Goal: Information Seeking & Learning: Compare options

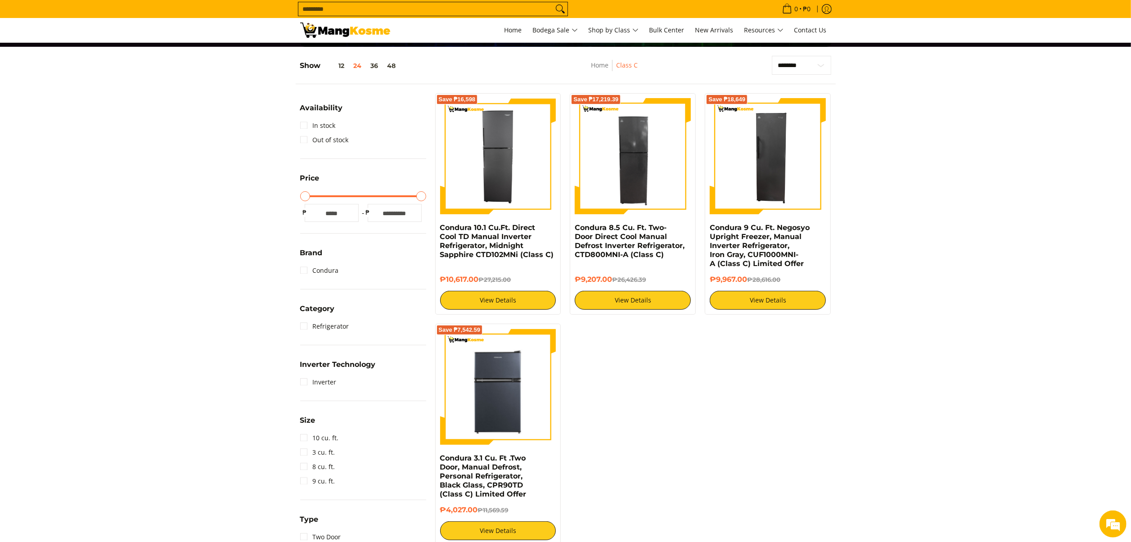
scroll to position [107, 0]
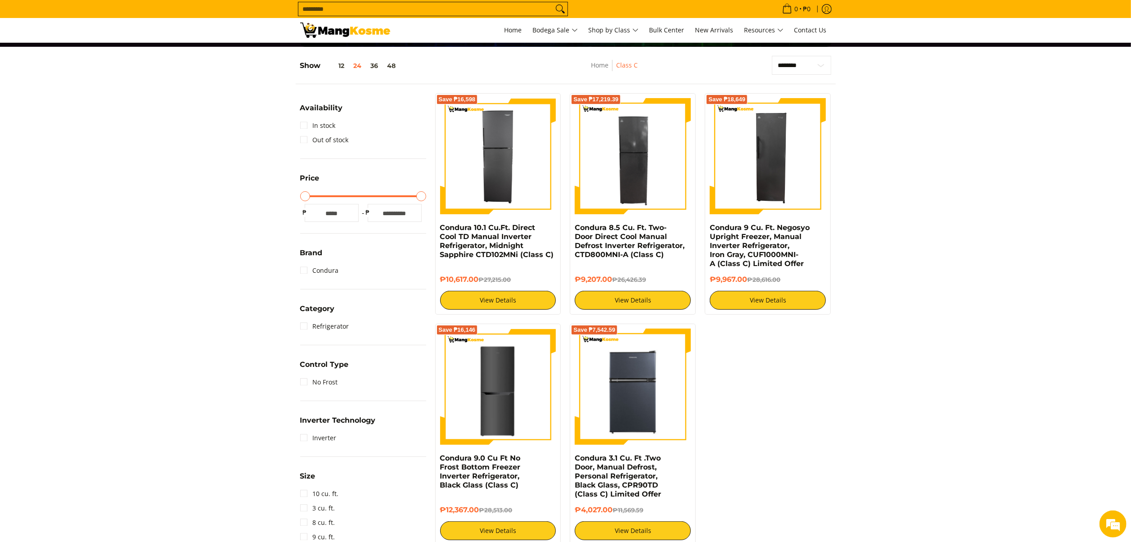
click at [955, 185] on section "**********" at bounding box center [565, 343] width 1131 height 593
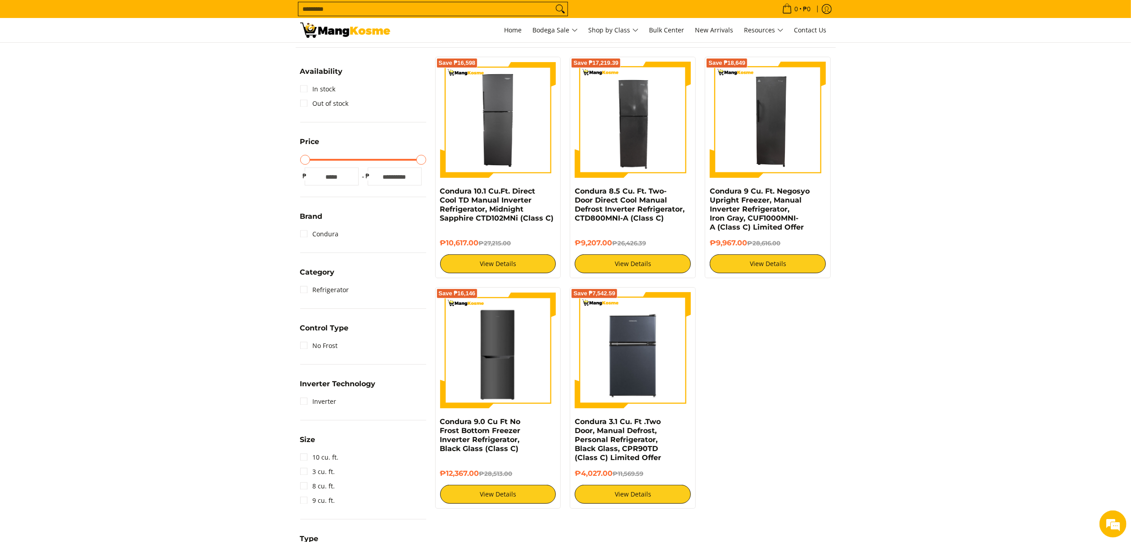
scroll to position [144, 0]
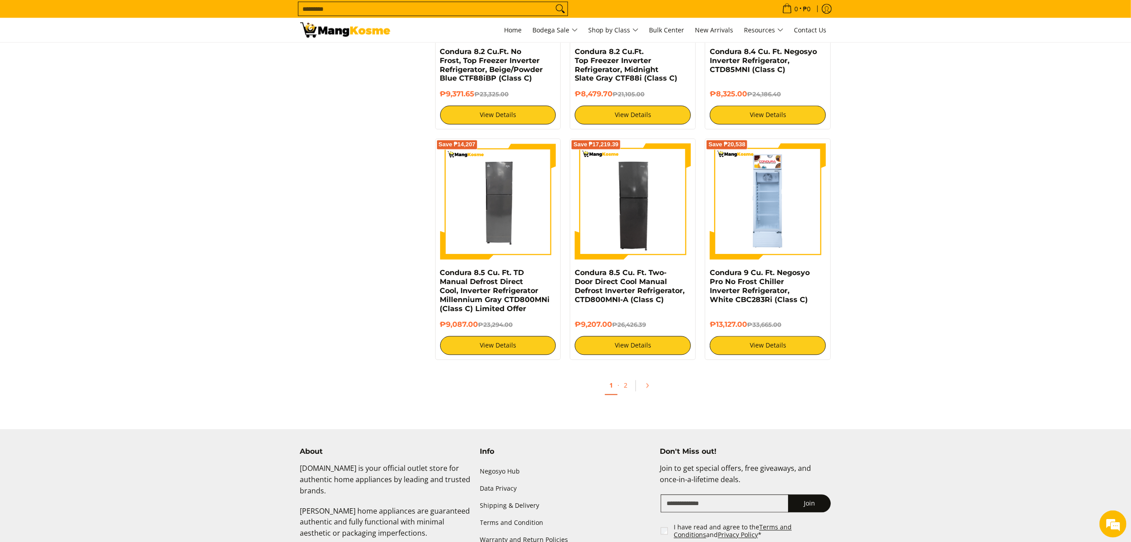
scroll to position [1710, 0]
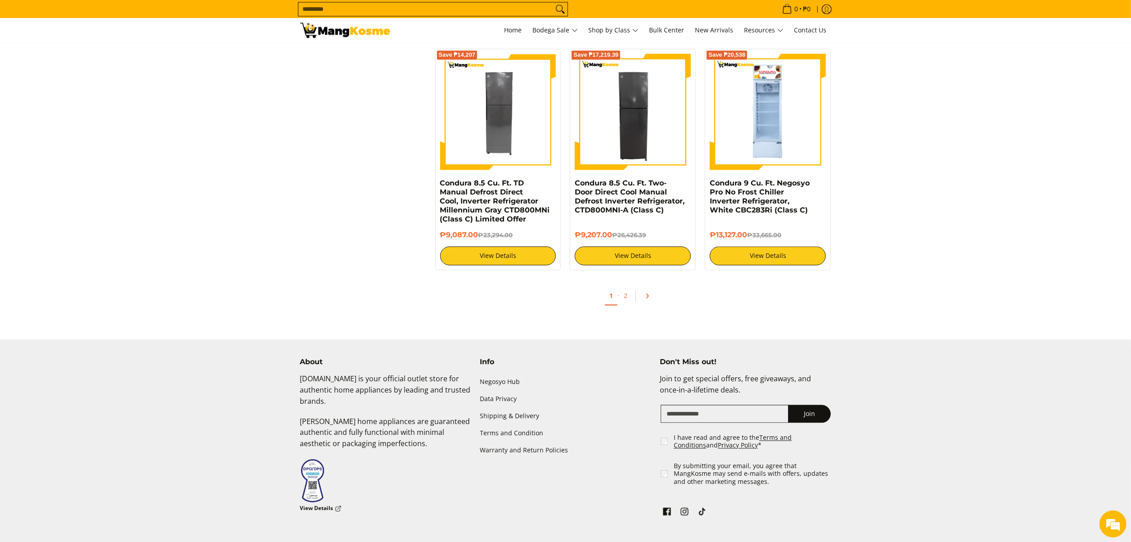
click at [645, 299] on icon "Pagination" at bounding box center [647, 296] width 6 height 6
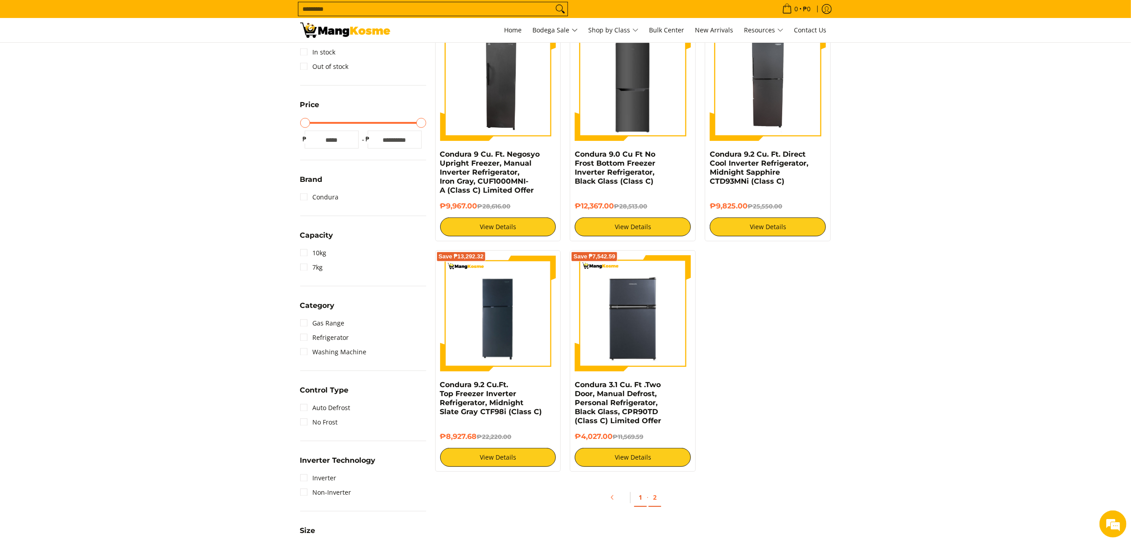
click at [641, 500] on link "1" at bounding box center [640, 497] width 13 height 18
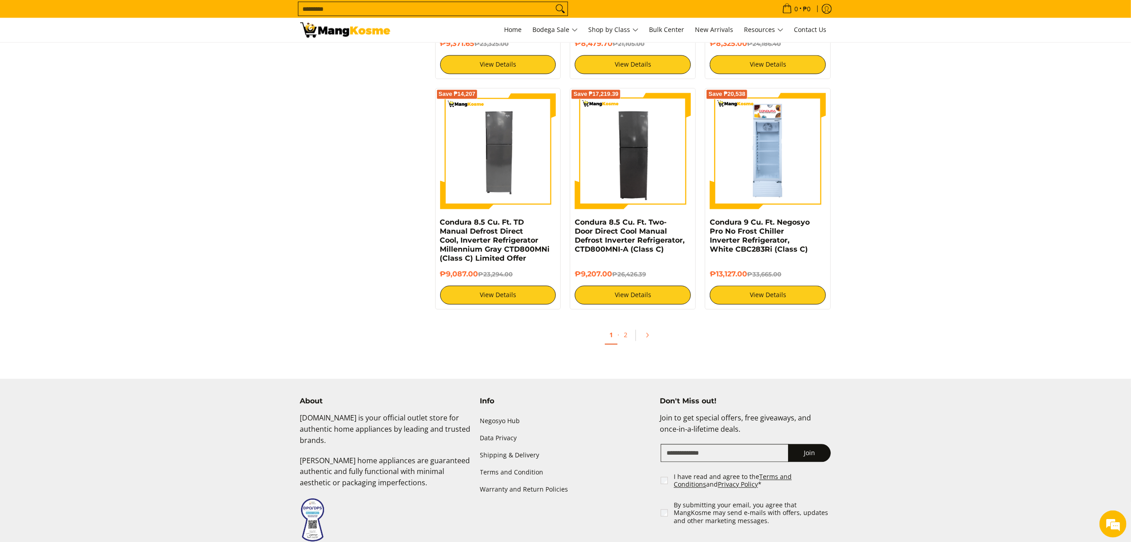
scroll to position [1710, 0]
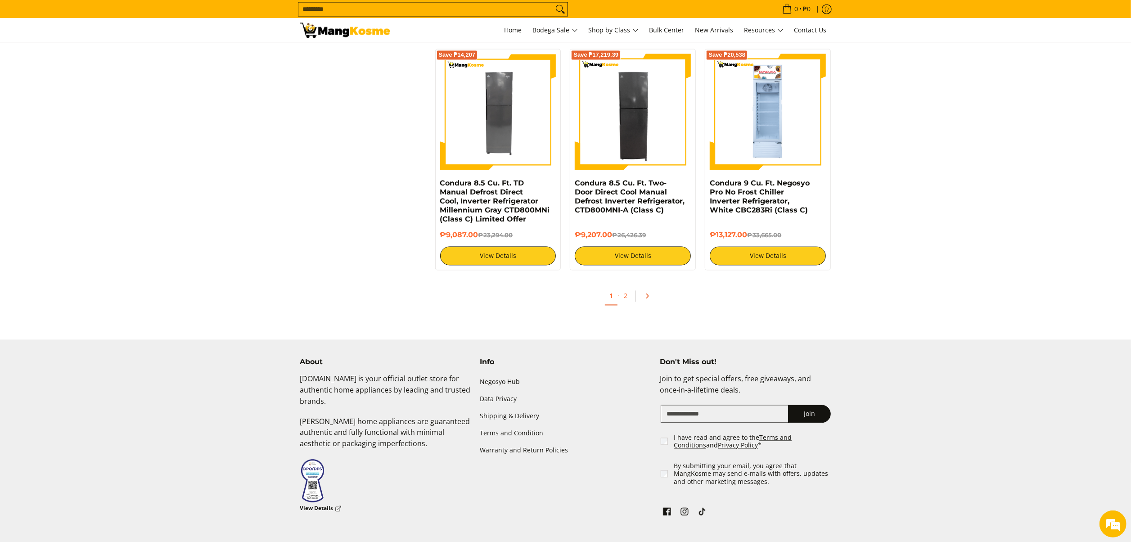
click at [647, 299] on icon "Pagination" at bounding box center [647, 296] width 6 height 6
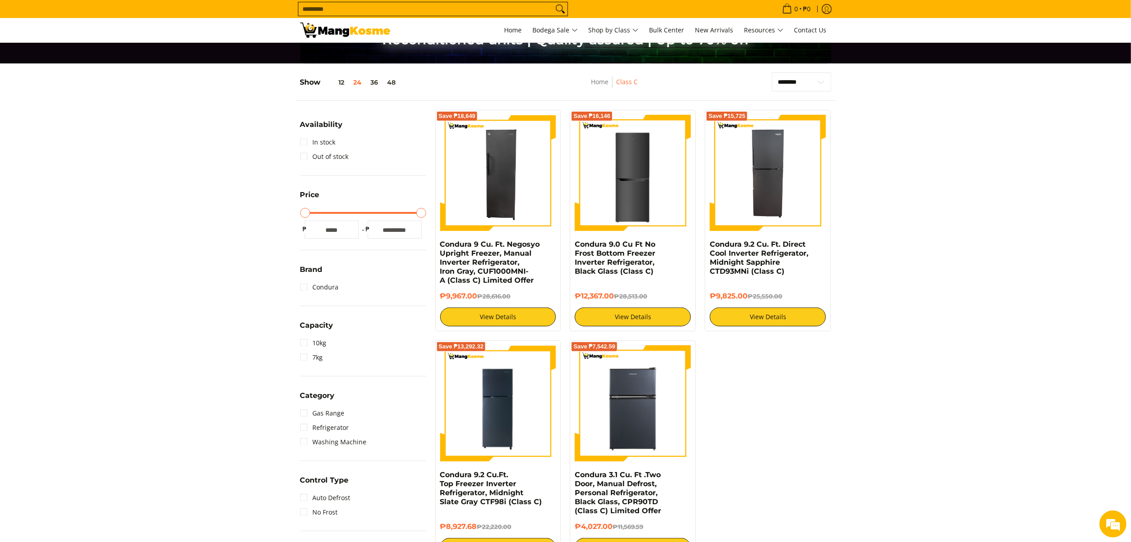
click at [931, 317] on section "**********" at bounding box center [565, 463] width 1131 height 800
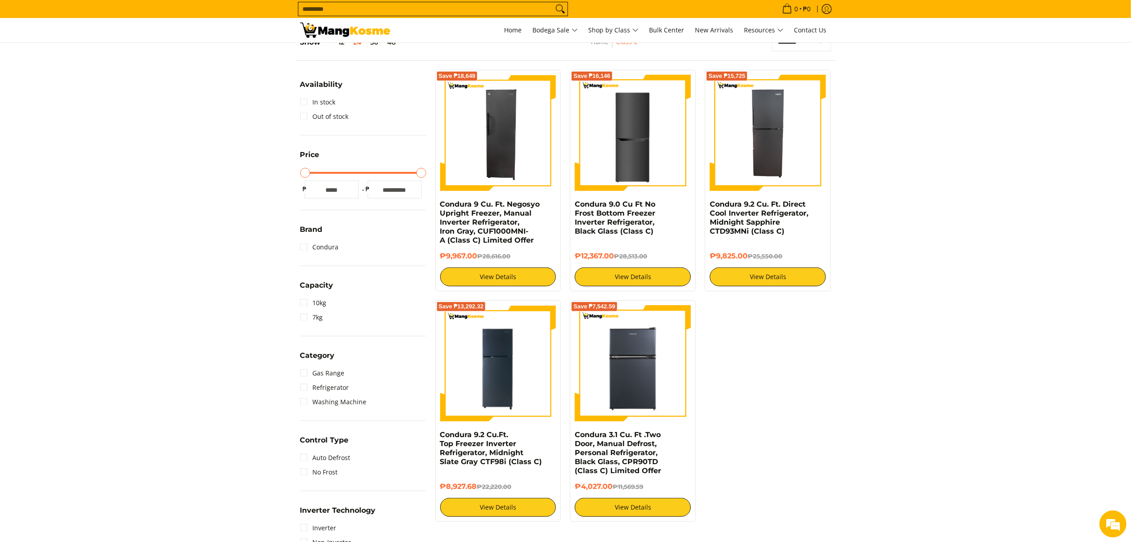
scroll to position [90, 0]
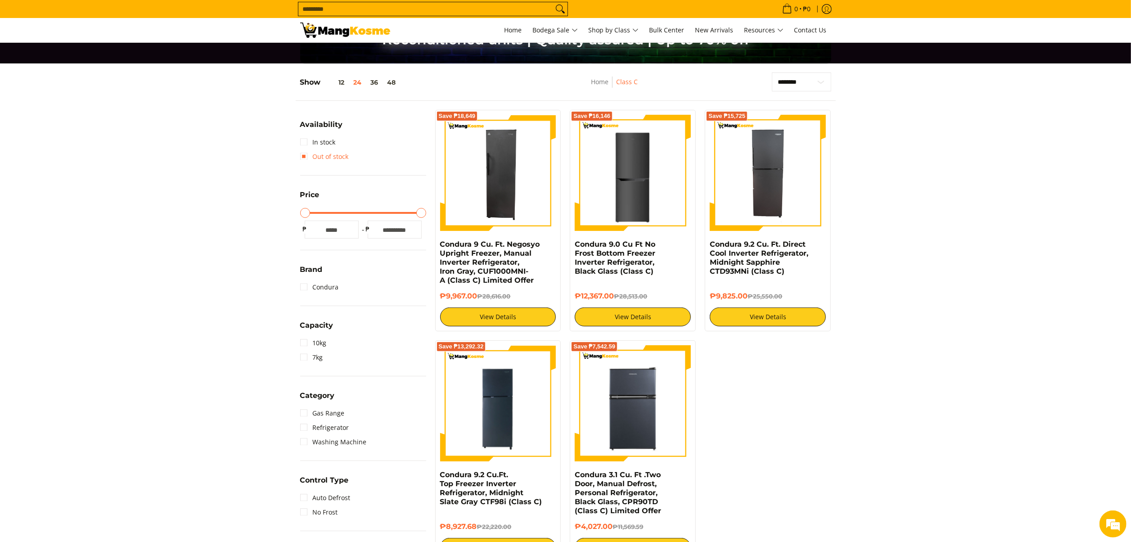
click at [330, 158] on link "Out of stock" at bounding box center [324, 156] width 49 height 14
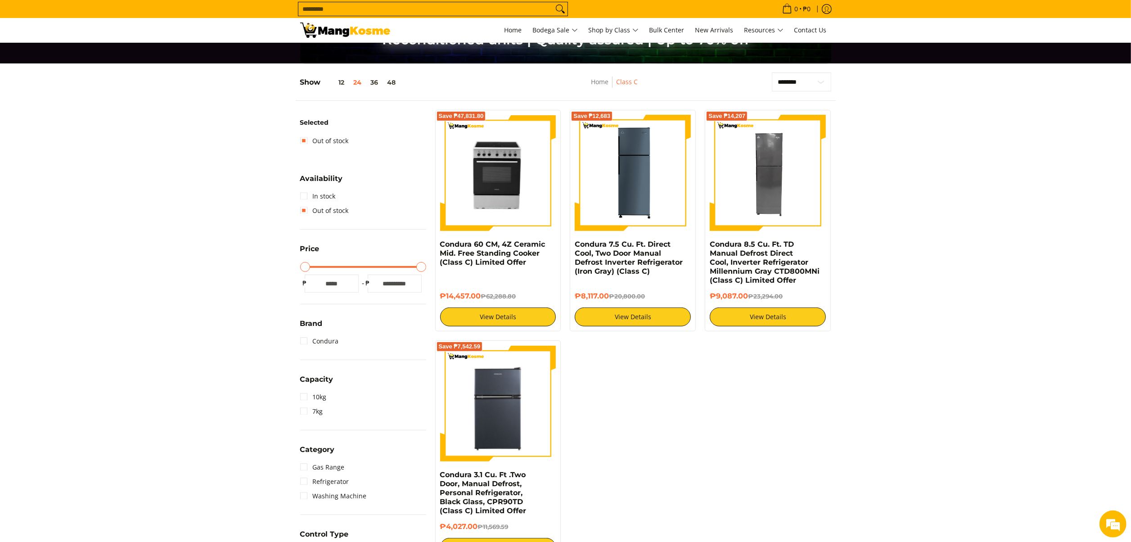
scroll to position [119, 0]
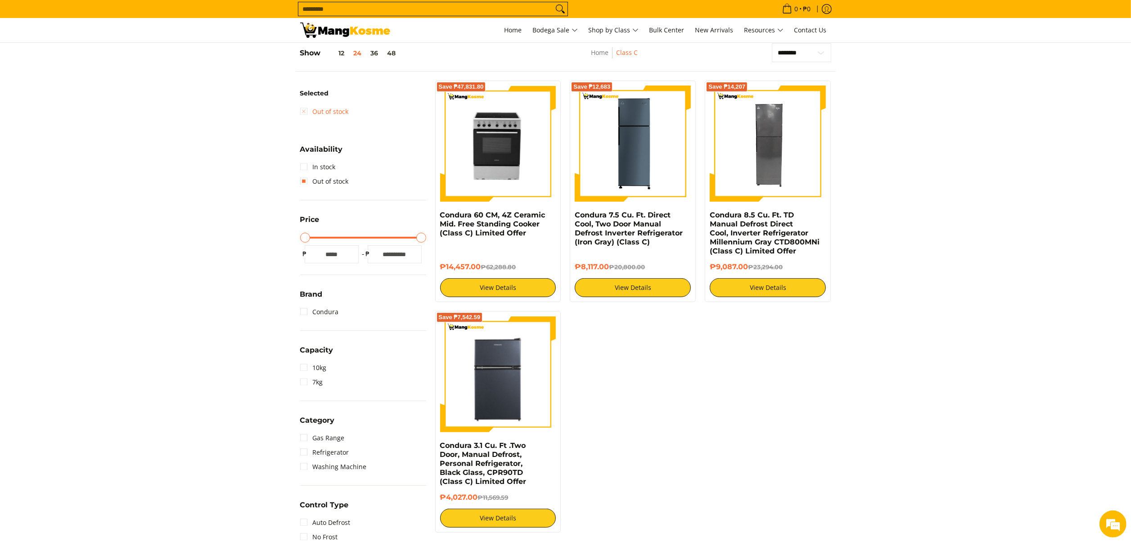
click at [332, 110] on link "Out of stock" at bounding box center [324, 111] width 49 height 14
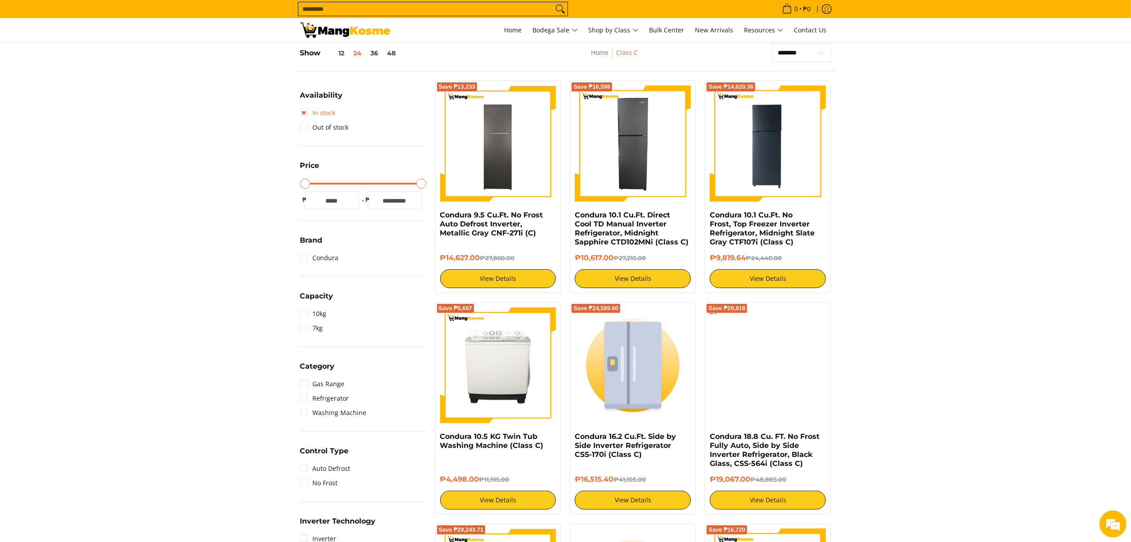
click at [327, 115] on link "In stock" at bounding box center [318, 113] width 36 height 14
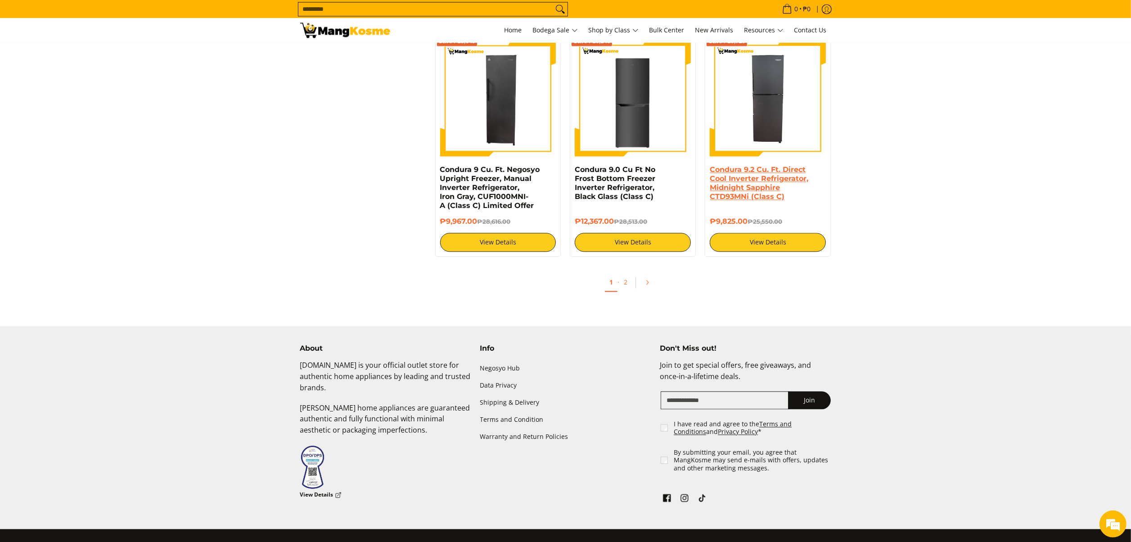
scroll to position [1740, 0]
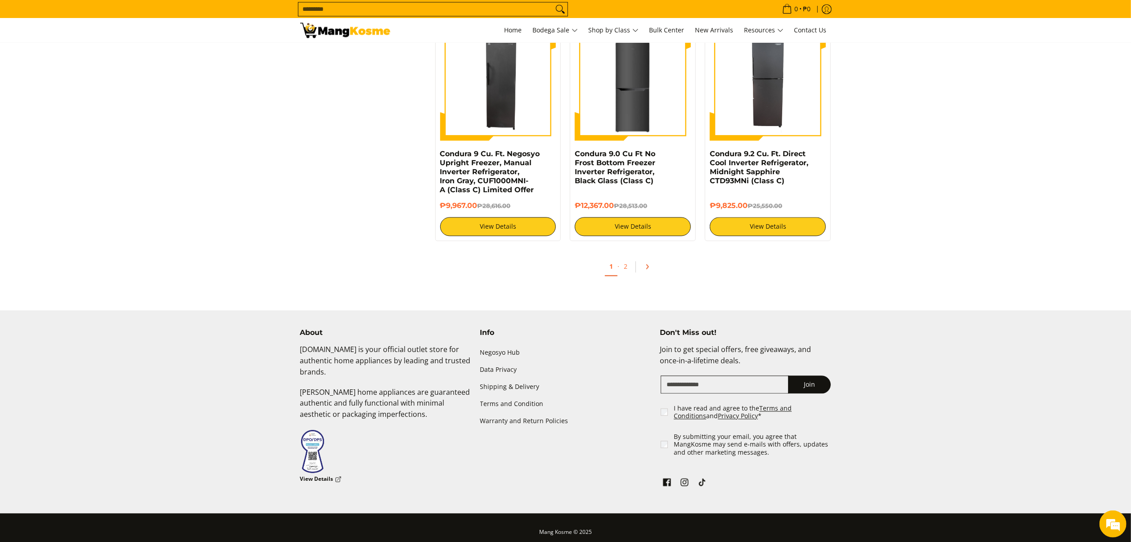
click at [645, 270] on icon "Pagination" at bounding box center [647, 266] width 6 height 6
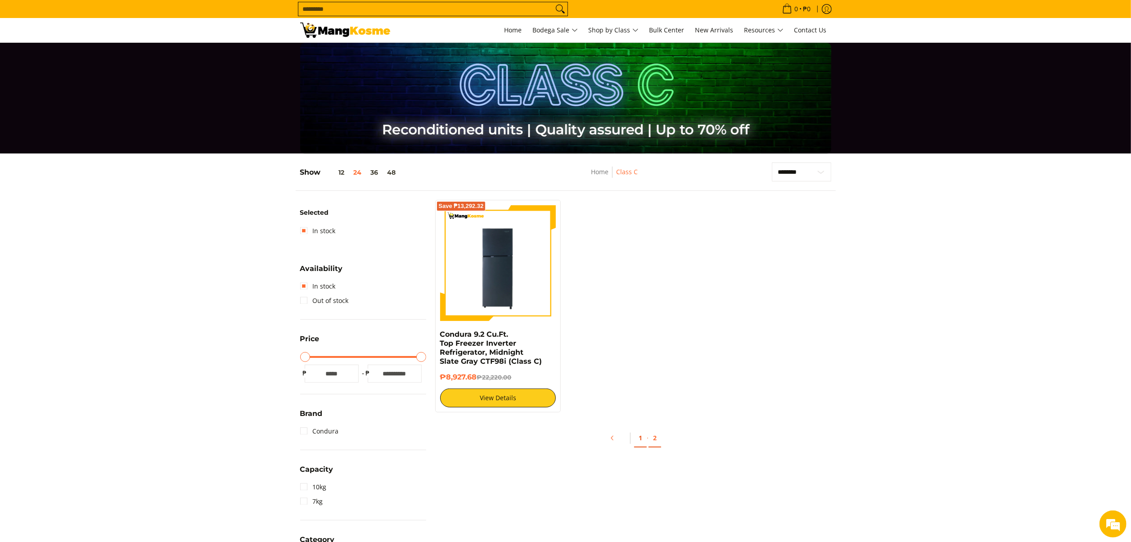
click at [637, 431] on link "1" at bounding box center [640, 438] width 13 height 18
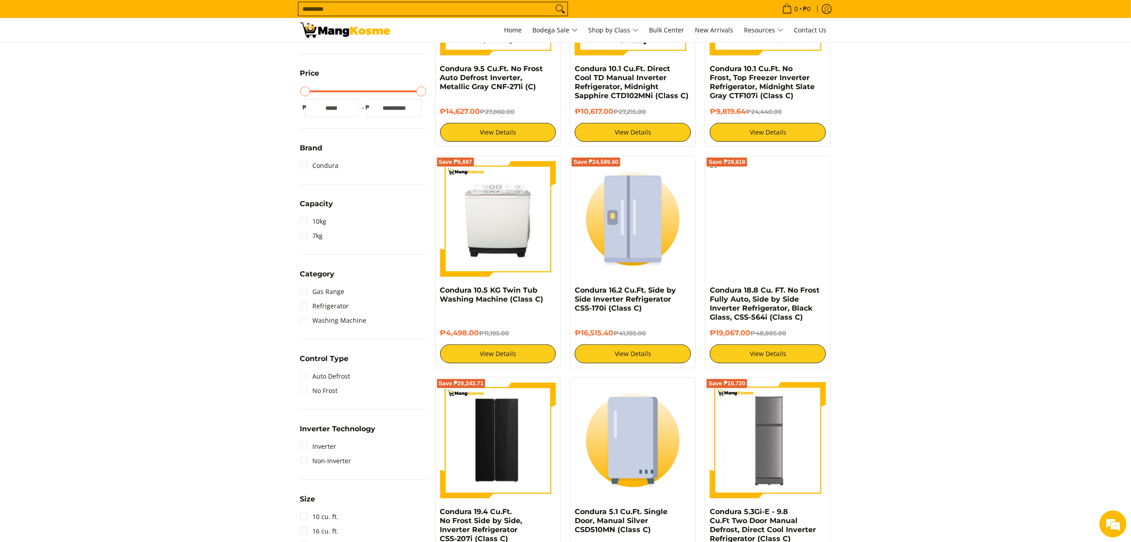
scroll to position [270, 0]
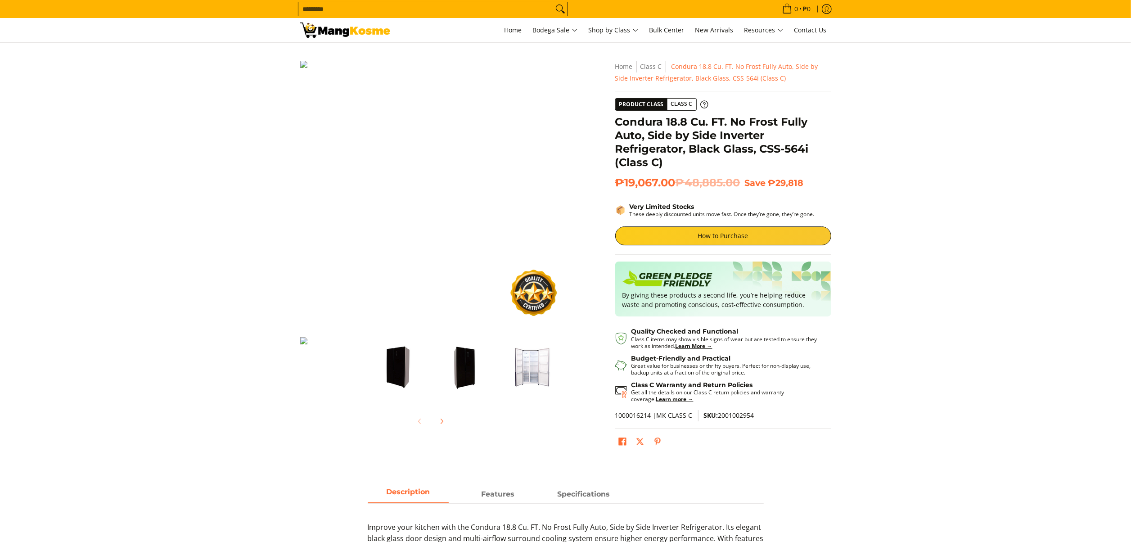
click at [732, 415] on span "SKU: 2001002954" at bounding box center [729, 415] width 50 height 9
copy span "2001002954"
drag, startPoint x: 992, startPoint y: 218, endPoint x: 960, endPoint y: 107, distance: 116.1
click at [992, 212] on section "Skip to Main Content Enable zoom Disable zoom Enable zoom Disable zoom Enable z…" at bounding box center [565, 257] width 1131 height 429
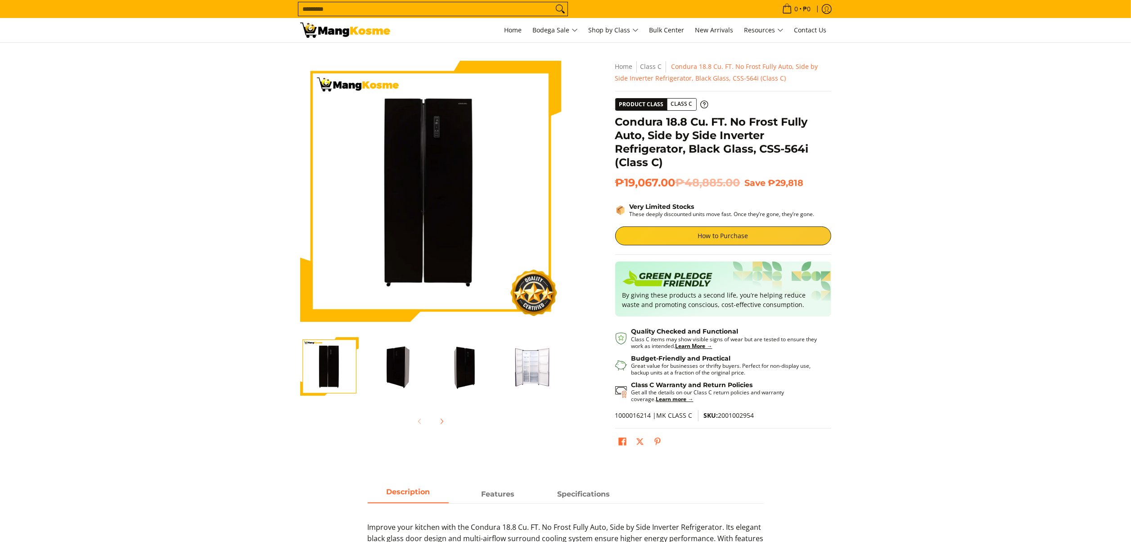
click at [396, 357] on img "Condura 18.8 Cu. FT. No Frost Fully Auto, Side by Side Inverter Refrigerator, B…" at bounding box center [397, 366] width 59 height 59
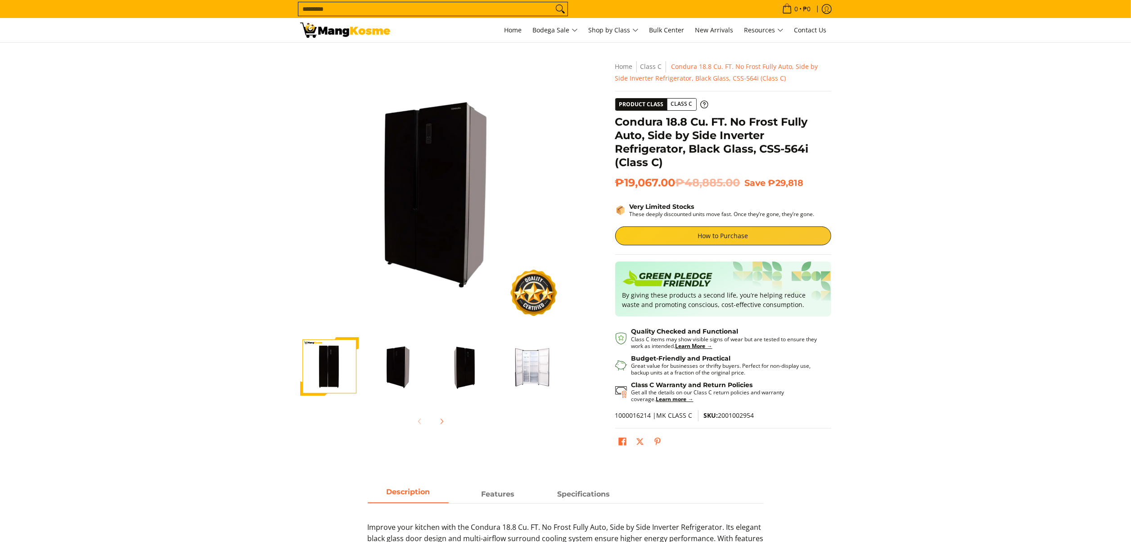
click at [399, 371] on img "Condura 18.8 Cu. FT. No Frost Fully Auto, Side by Side Inverter Refrigerator, B…" at bounding box center [397, 366] width 59 height 59
click at [349, 374] on img "Condura 18.8 Cu. FT. No Frost Fully Auto, Side by Side Inverter Refrigerator, B…" at bounding box center [329, 366] width 59 height 59
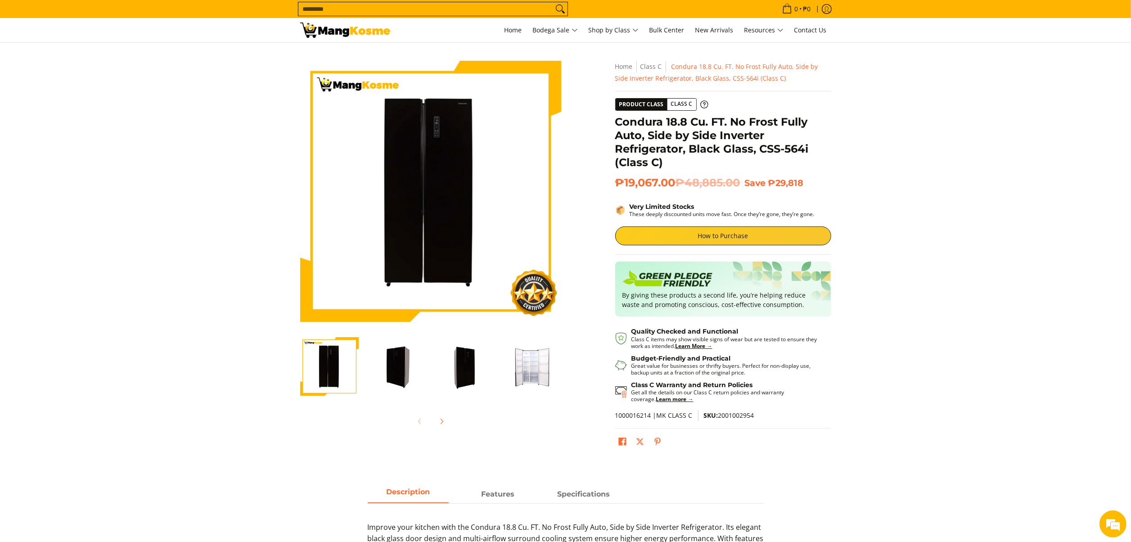
click at [401, 368] on img "Condura 18.8 Cu. FT. No Frost Fully Auto, Side by Side Inverter Refrigerator, B…" at bounding box center [397, 366] width 59 height 59
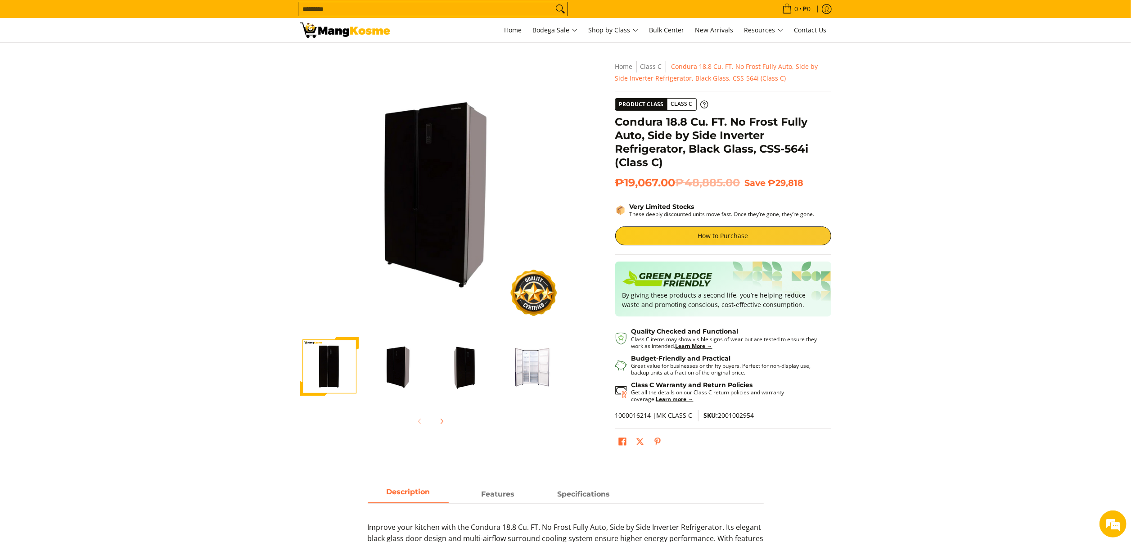
click at [461, 368] on img "Condura 18.8 Cu. FT. No Frost Fully Auto, Side by Side Inverter Refrigerator, B…" at bounding box center [464, 366] width 59 height 59
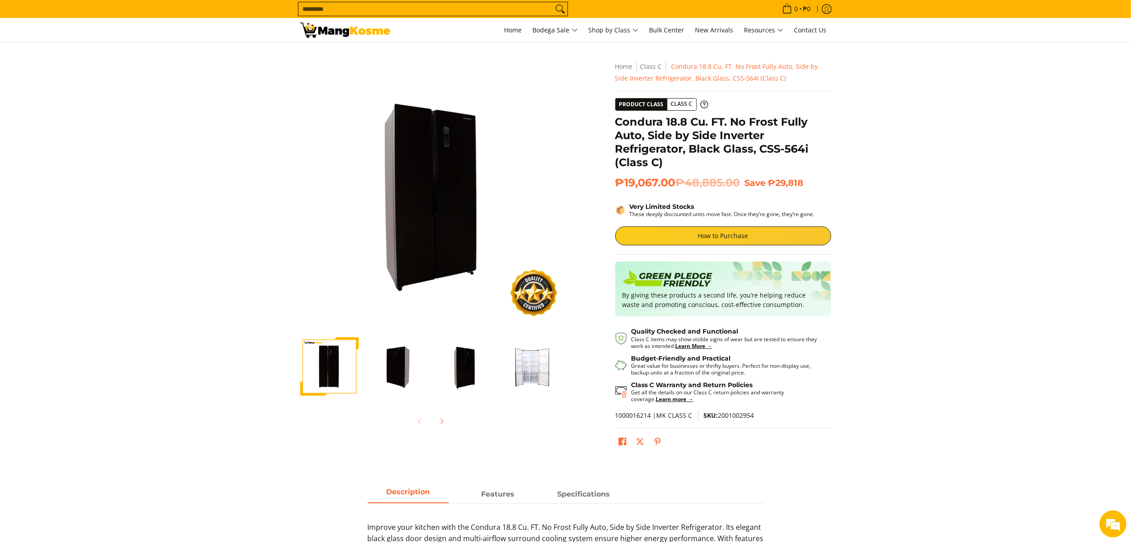
click at [517, 368] on img "Condura 18.8 Cu. FT. No Frost Fully Auto, Side by Side Inverter Refrigerator, B…" at bounding box center [532, 366] width 59 height 59
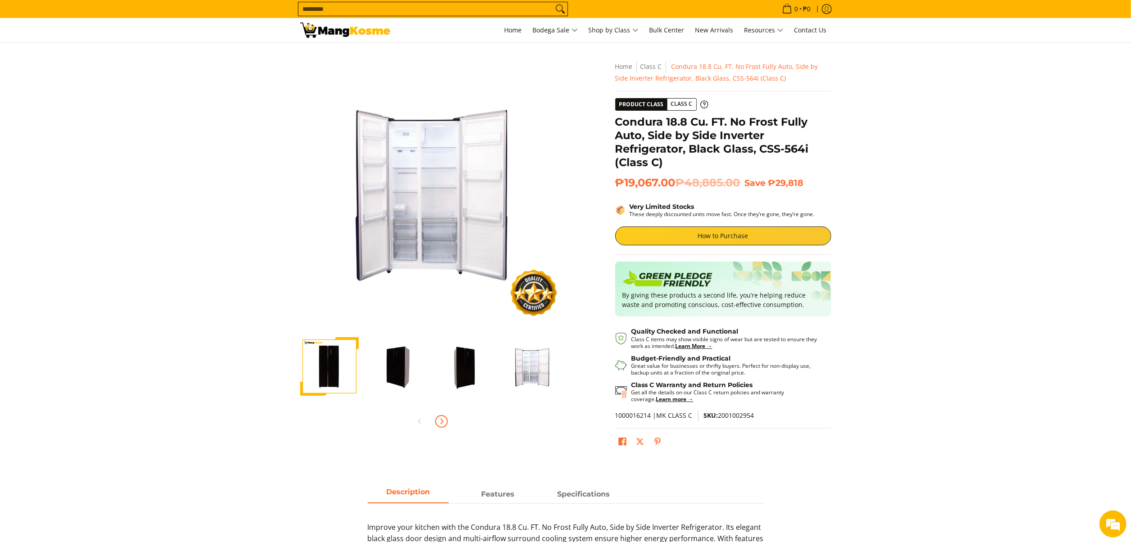
click at [437, 424] on span "Next" at bounding box center [441, 421] width 11 height 11
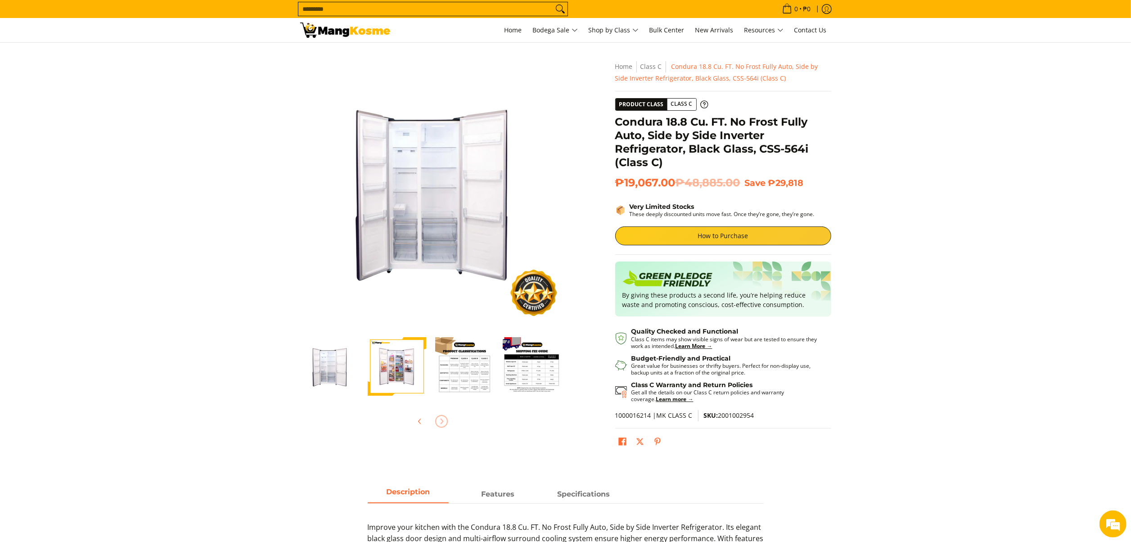
click at [393, 380] on img "Condura 18.8 Cu. FT. No Frost Fully Auto, Side by Side Inverter Refrigerator, B…" at bounding box center [397, 366] width 59 height 59
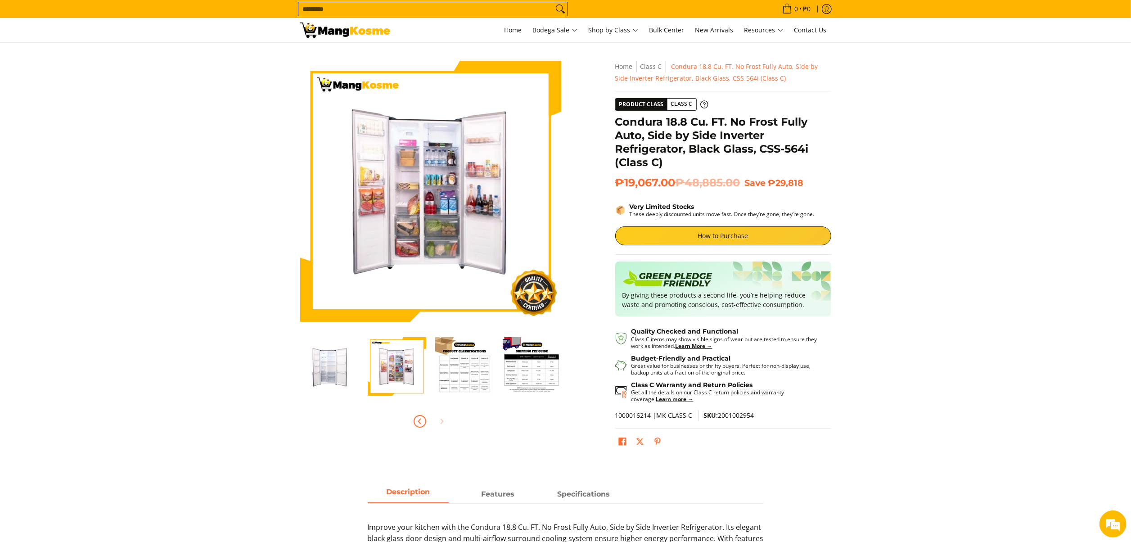
click at [419, 422] on icon "Previous" at bounding box center [419, 421] width 7 height 7
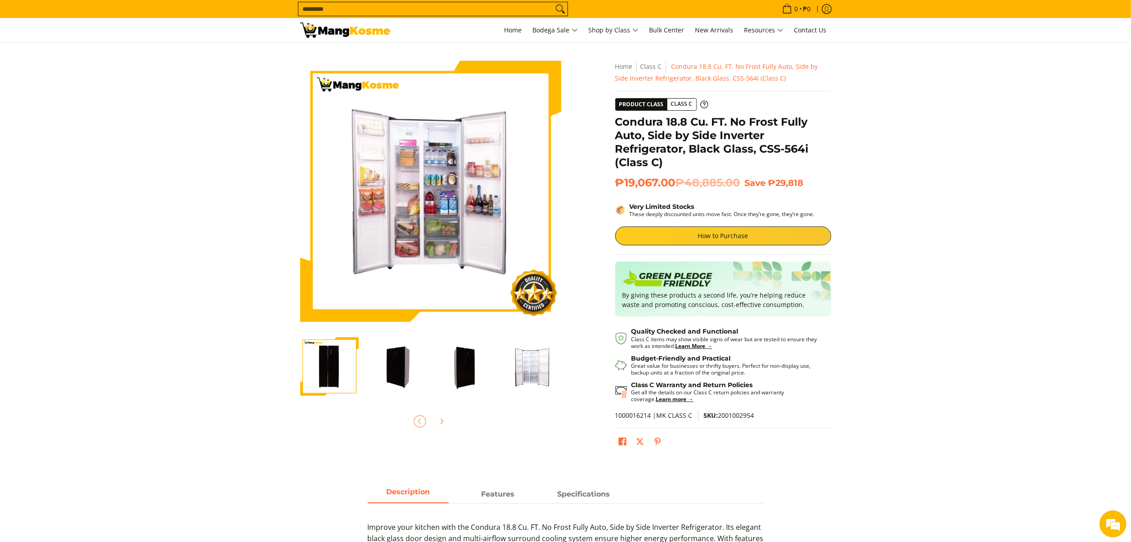
scroll to position [0, 0]
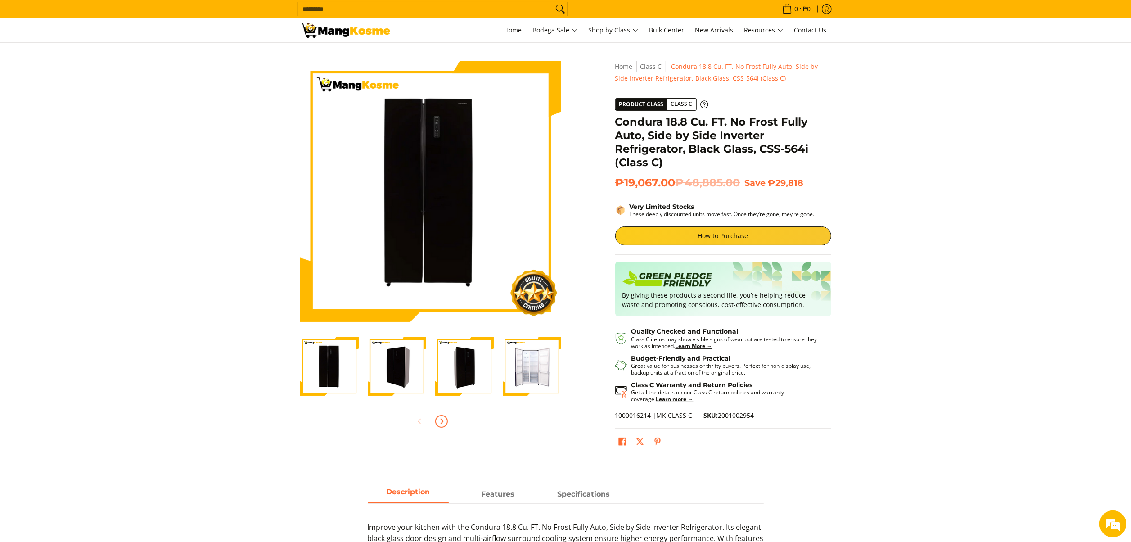
click at [442, 419] on icon "Next" at bounding box center [441, 421] width 7 height 7
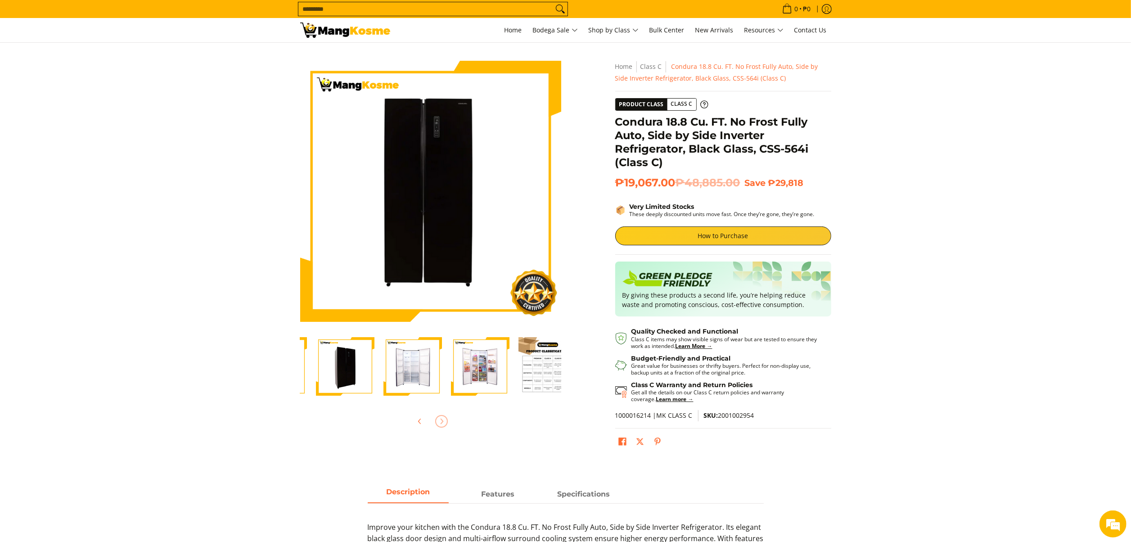
scroll to position [0, 203]
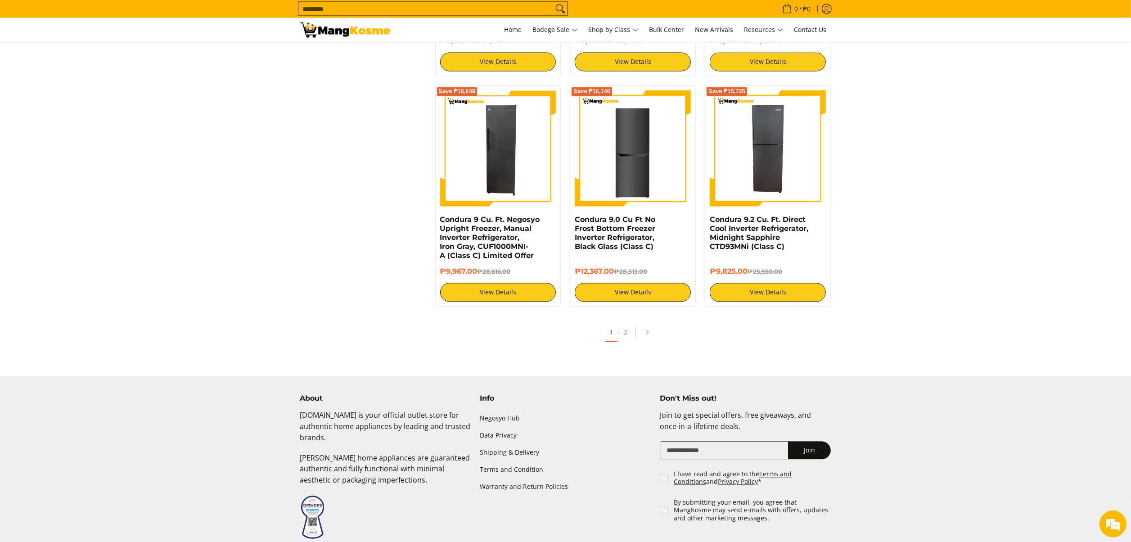
scroll to position [1710, 0]
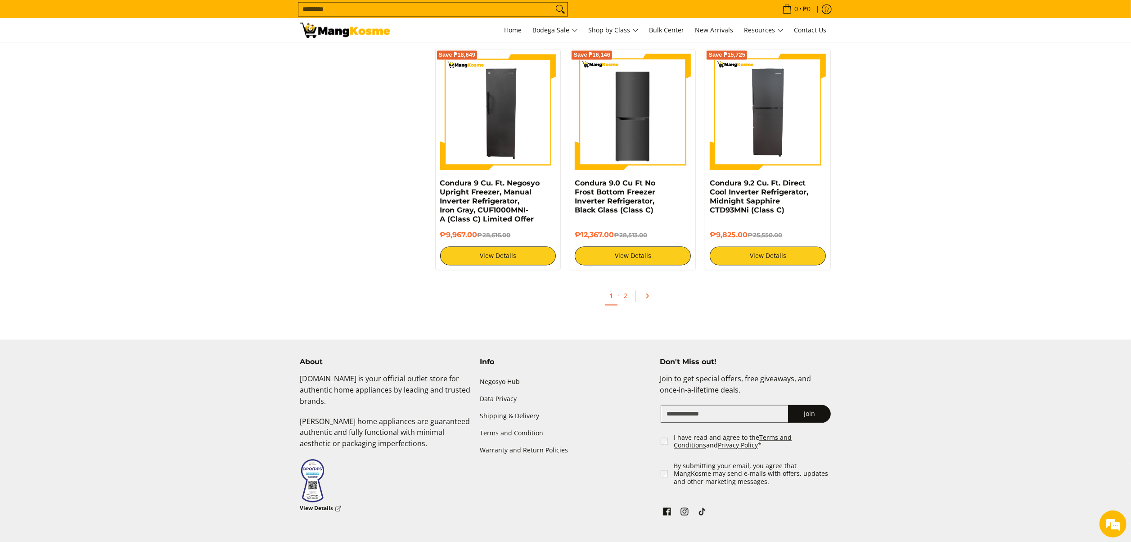
click at [647, 303] on link "Pagination" at bounding box center [651, 295] width 22 height 15
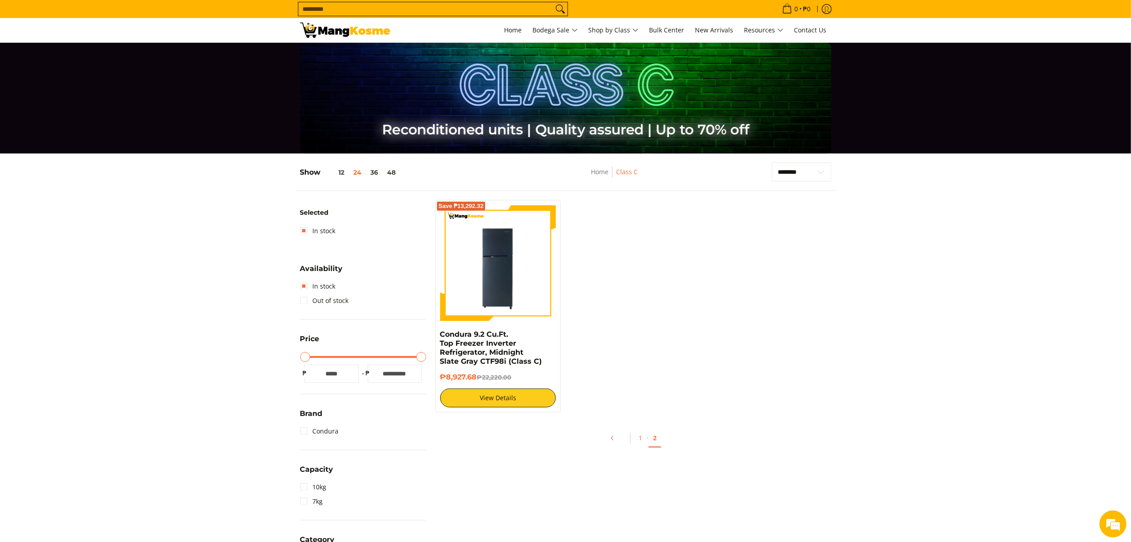
click at [640, 431] on link "1" at bounding box center [640, 438] width 13 height 18
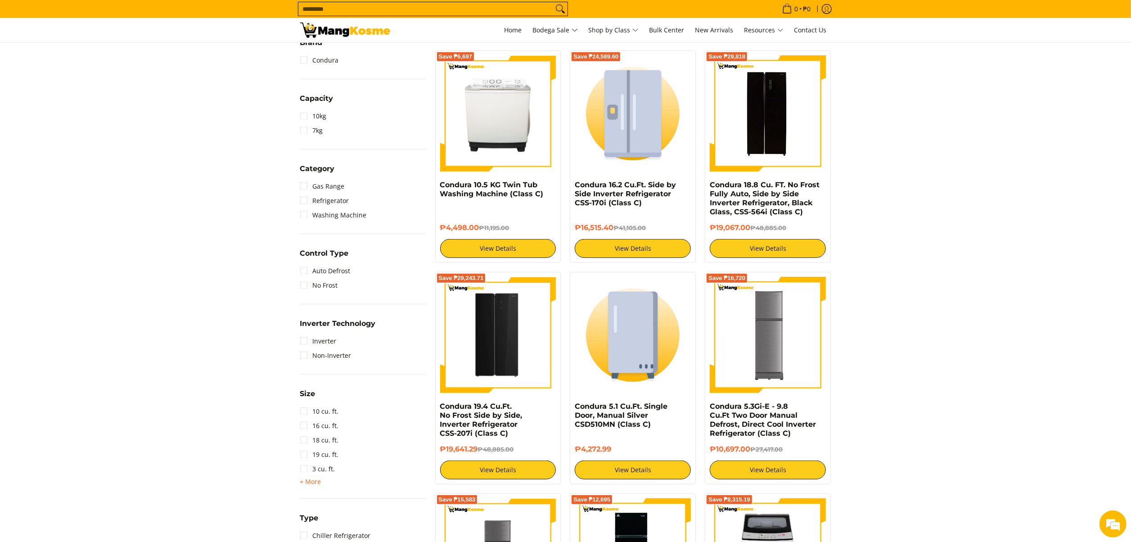
drag, startPoint x: 1032, startPoint y: 308, endPoint x: 1023, endPoint y: 313, distance: 9.9
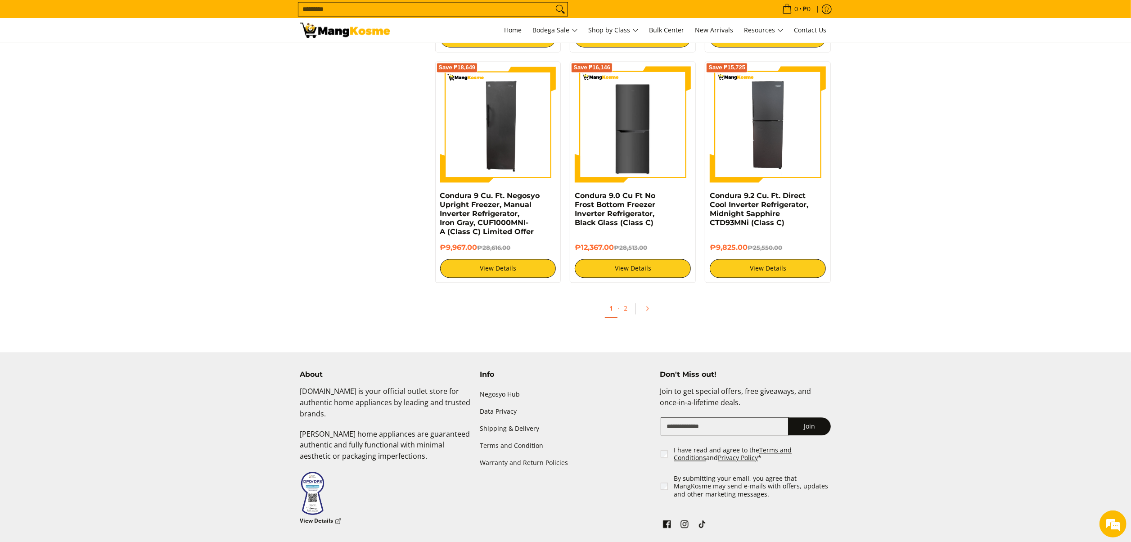
scroll to position [1769, 0]
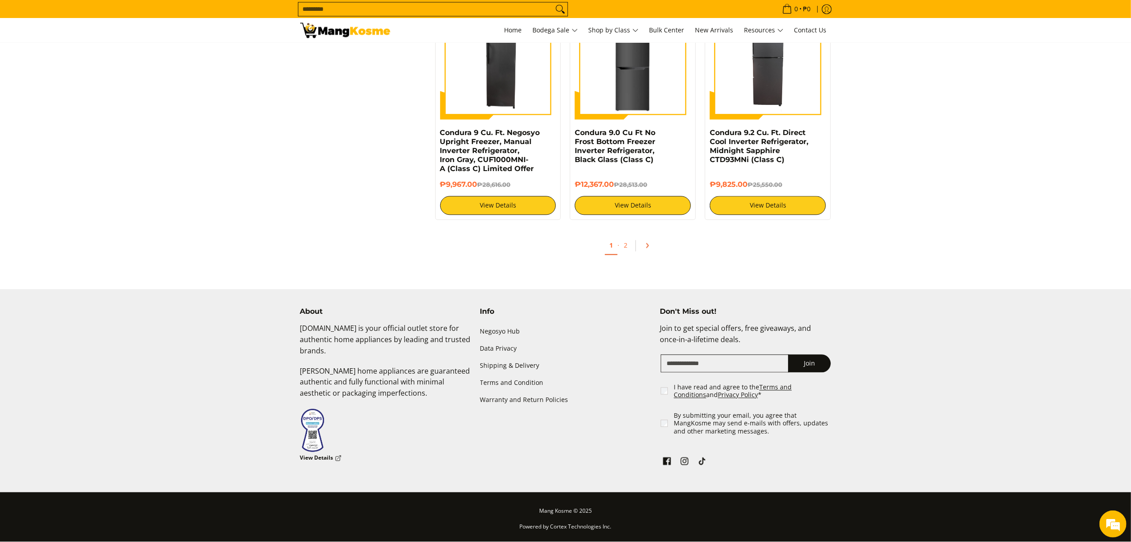
click at [645, 247] on icon "Pagination" at bounding box center [647, 245] width 6 height 6
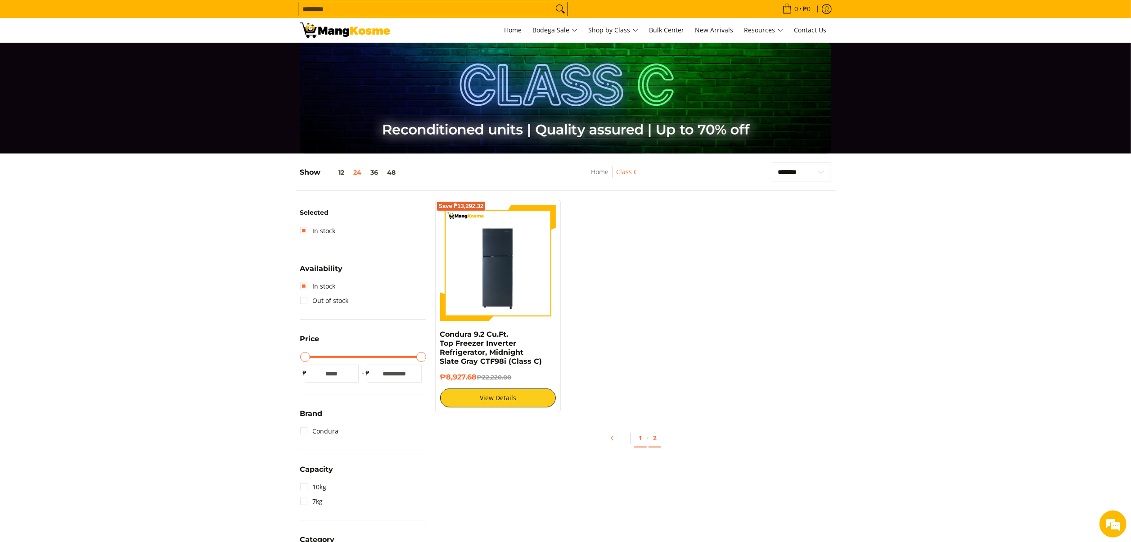
click at [636, 430] on link "1" at bounding box center [640, 438] width 13 height 18
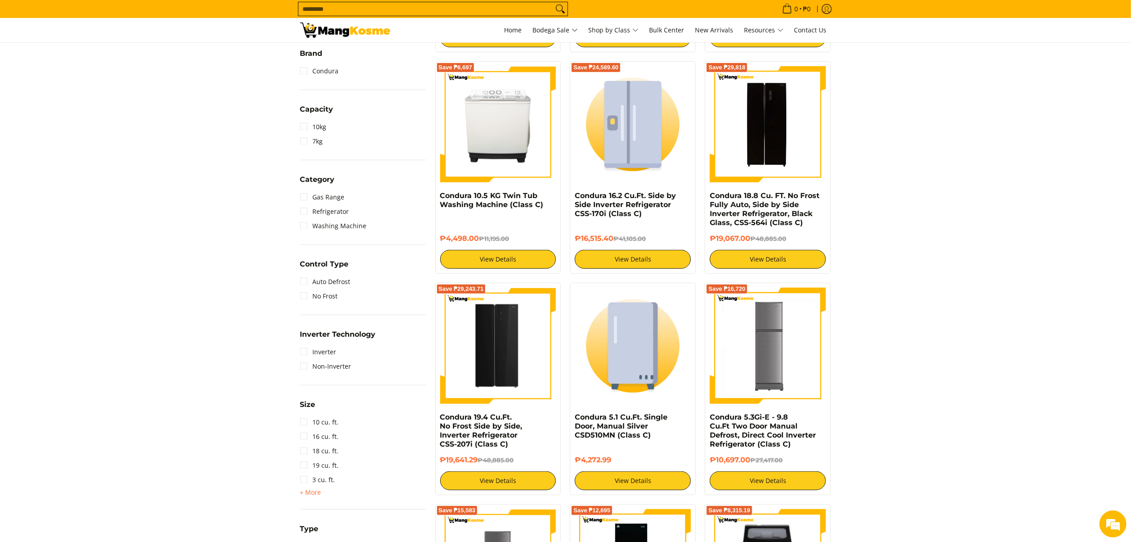
drag, startPoint x: 985, startPoint y: 363, endPoint x: 830, endPoint y: 503, distance: 208.7
